Goal: Task Accomplishment & Management: Manage account settings

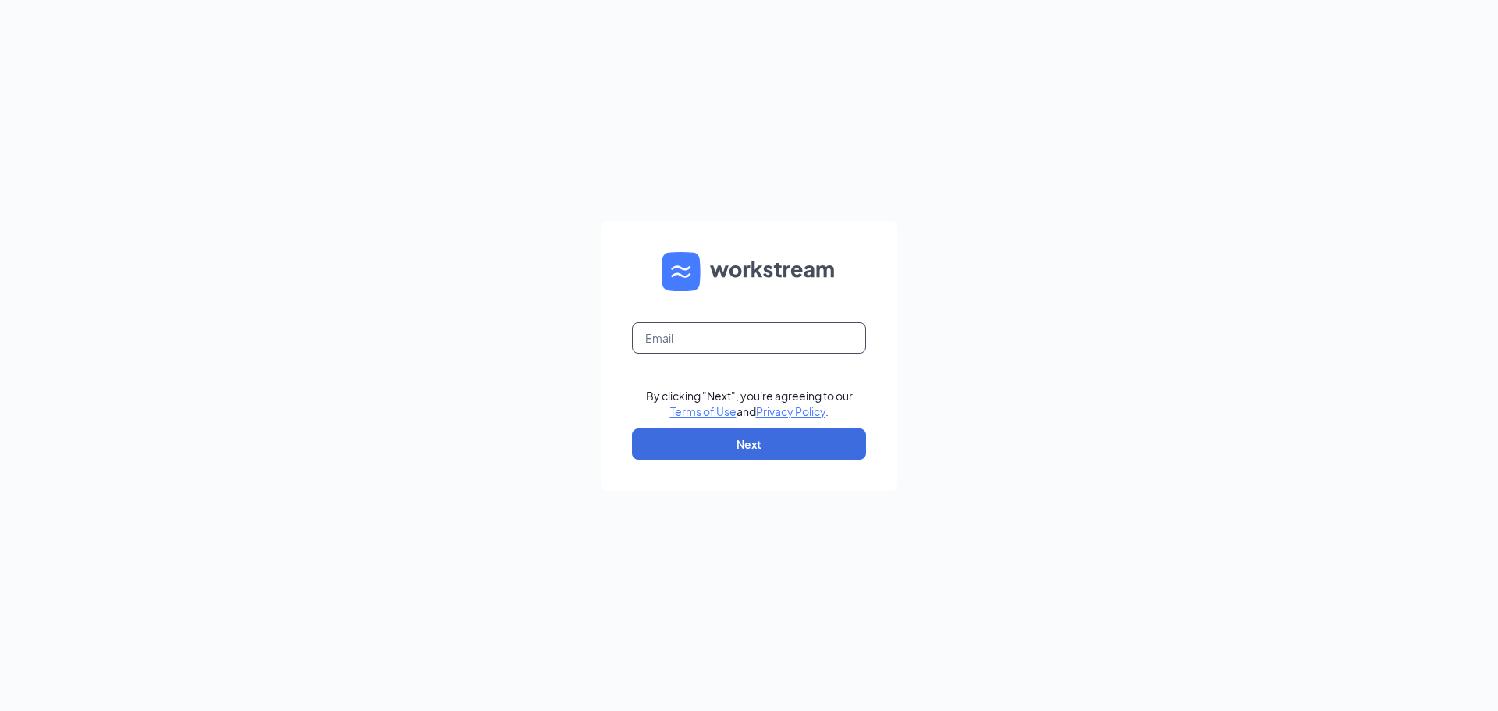
click at [719, 344] on input "text" at bounding box center [749, 337] width 234 height 31
type input "2311@hcihospitality.com"
click at [726, 442] on button "Next" at bounding box center [749, 443] width 234 height 31
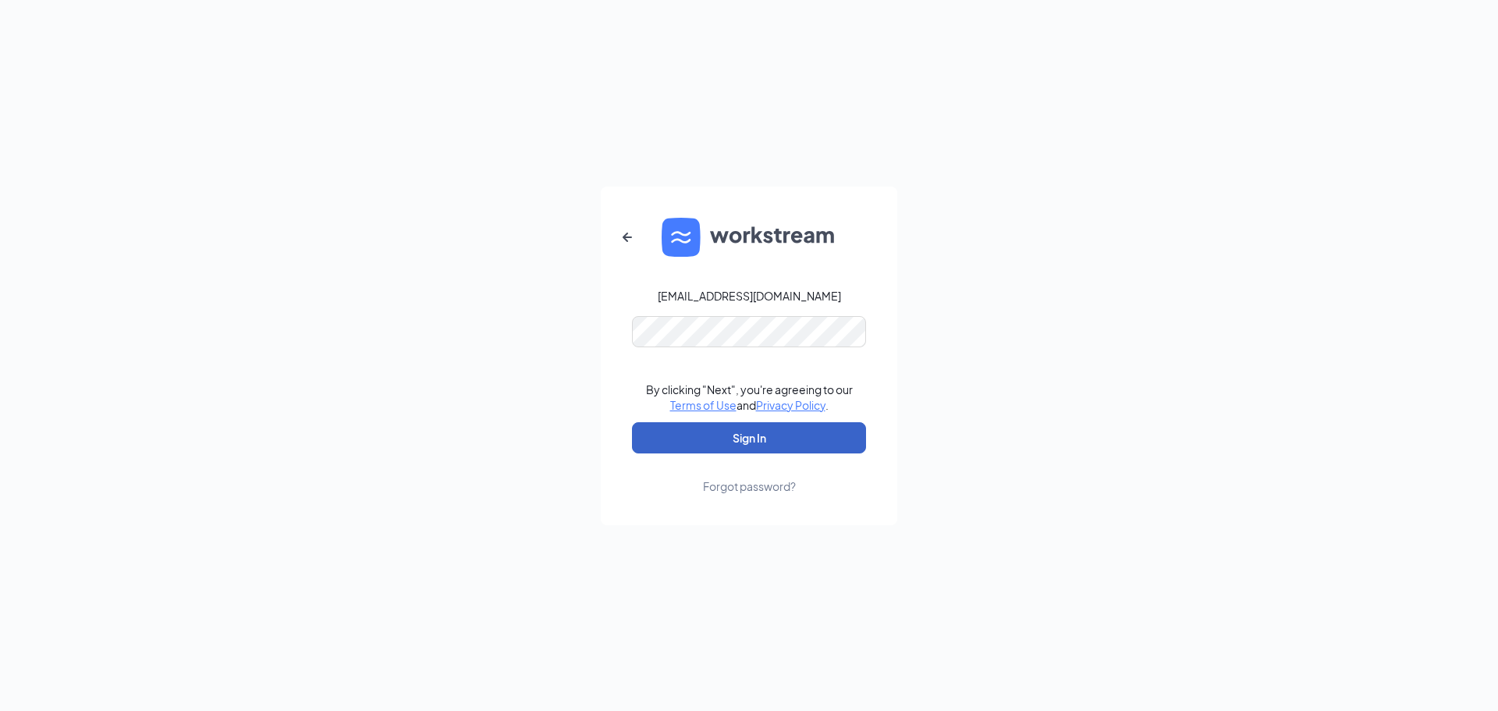
click at [729, 435] on button "Sign In" at bounding box center [749, 437] width 234 height 31
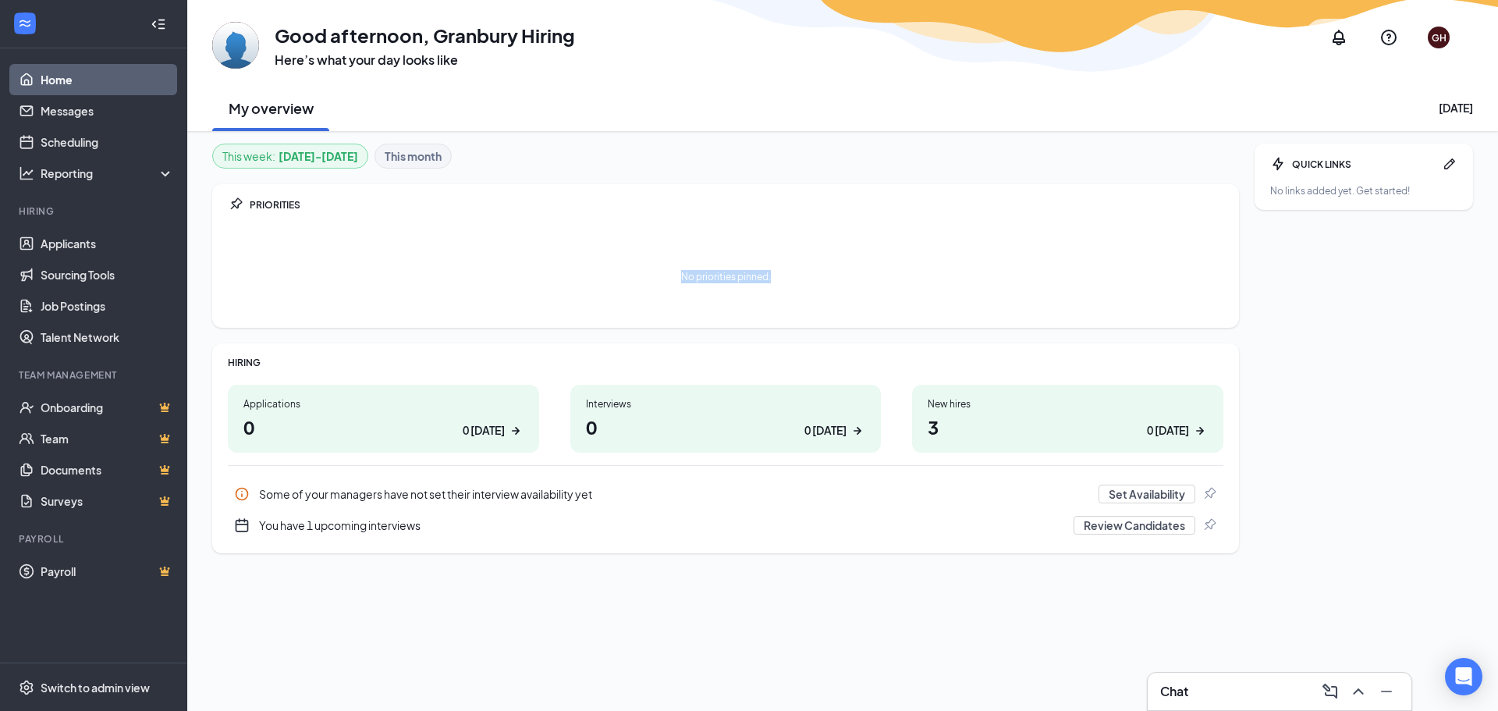
drag, startPoint x: 777, startPoint y: 275, endPoint x: 672, endPoint y: 287, distance: 106.0
click at [672, 287] on div "No priorities pinned." at bounding box center [725, 276] width 995 height 78
click at [665, 280] on div "No priorities pinned." at bounding box center [725, 276] width 995 height 78
drag, startPoint x: 669, startPoint y: 277, endPoint x: 783, endPoint y: 279, distance: 113.9
click at [783, 279] on div "No priorities pinned." at bounding box center [725, 276] width 995 height 78
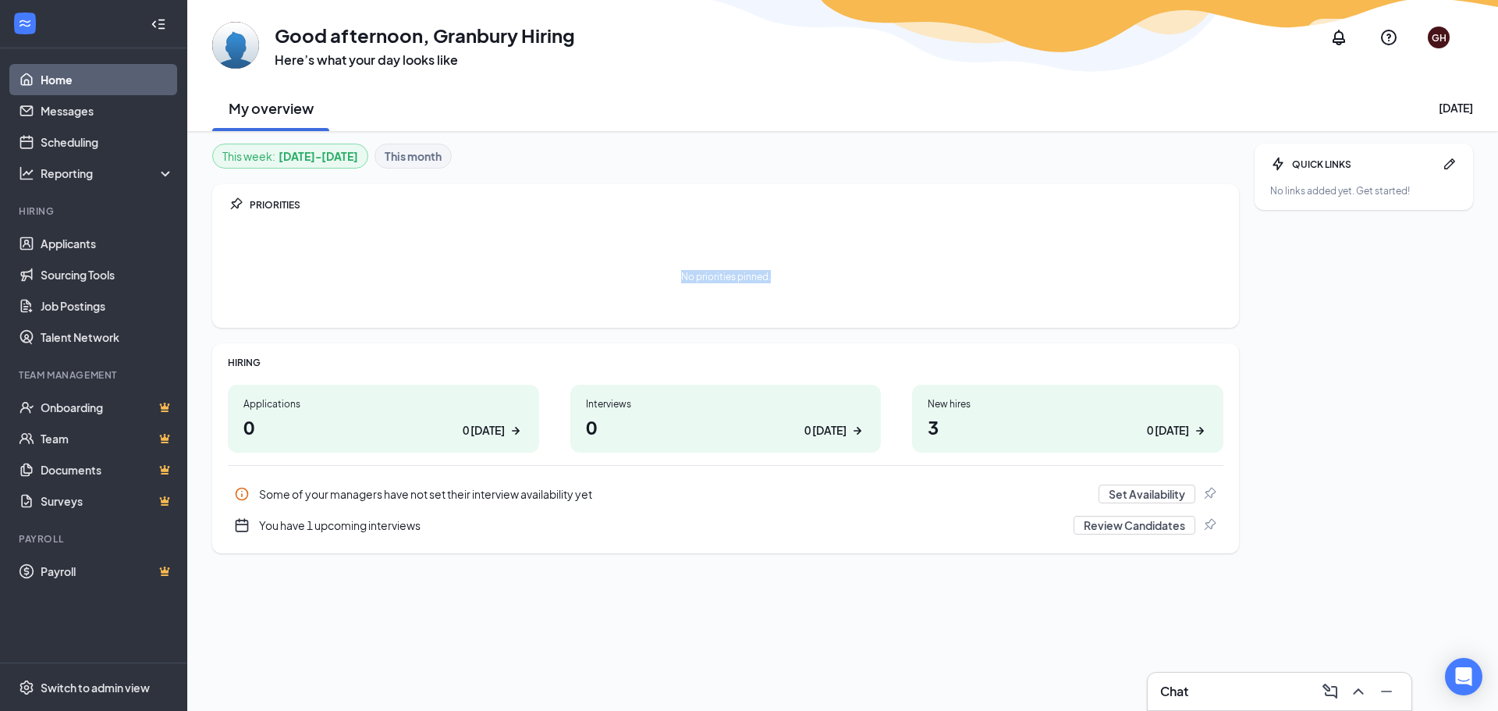
click at [783, 279] on div "No priorities pinned." at bounding box center [725, 276] width 995 height 78
drag, startPoint x: 775, startPoint y: 277, endPoint x: 663, endPoint y: 287, distance: 112.0
click at [663, 287] on div "No priorities pinned." at bounding box center [725, 276] width 995 height 78
click at [655, 275] on div "No priorities pinned." at bounding box center [725, 276] width 995 height 78
click at [89, 117] on link "Messages" at bounding box center [107, 110] width 133 height 31
